Goal: Communication & Community: Answer question/provide support

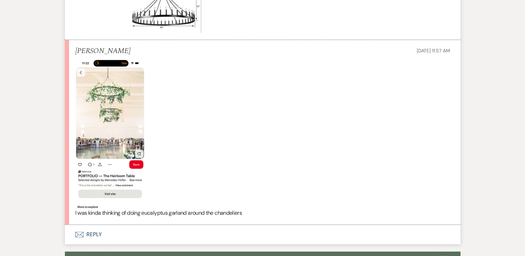
scroll to position [434, 0]
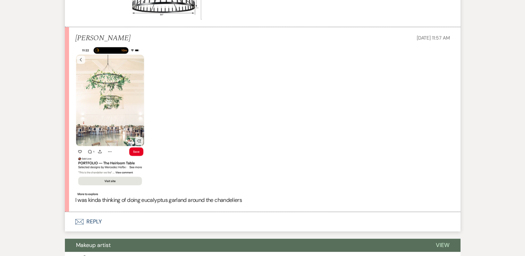
click at [89, 221] on button "Envelope Reply" at bounding box center [262, 221] width 395 height 19
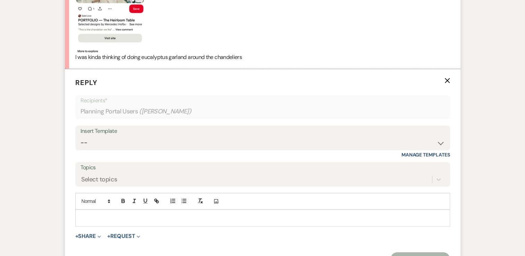
scroll to position [589, 0]
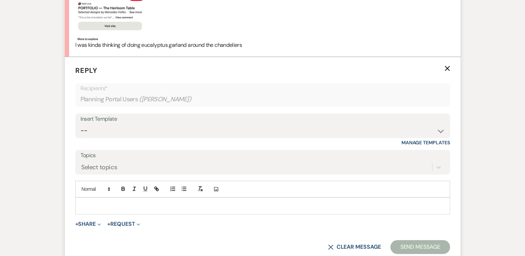
click at [80, 210] on div at bounding box center [263, 206] width 374 height 16
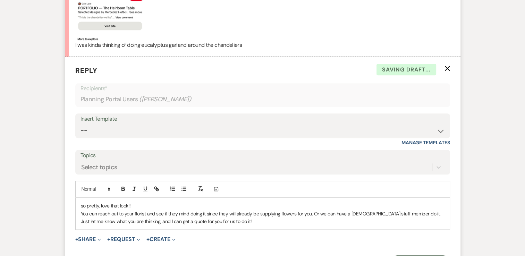
scroll to position [613, 0]
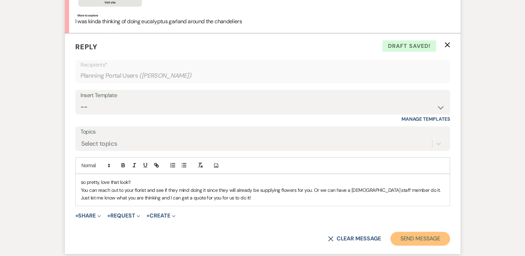
click at [401, 238] on button "Send Message" at bounding box center [419, 239] width 59 height 14
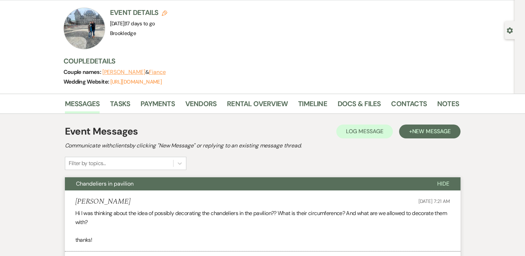
scroll to position [0, 0]
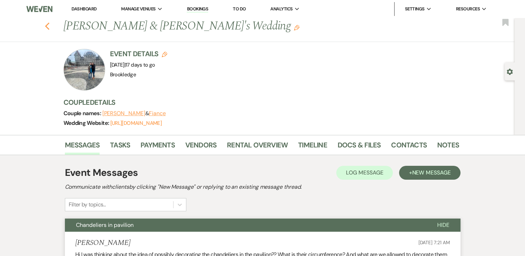
click at [48, 27] on icon "Previous" at bounding box center [47, 26] width 5 height 8
